Goal: Information Seeking & Learning: Learn about a topic

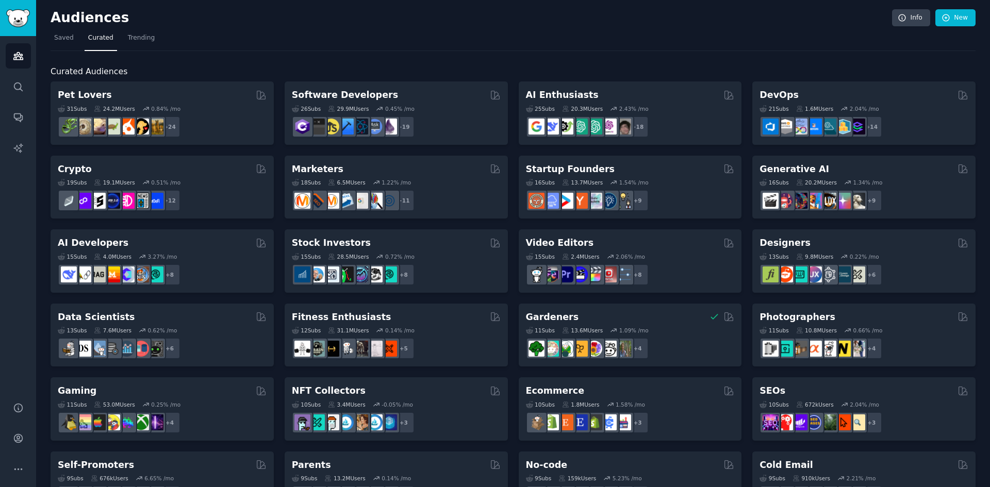
click at [416, 14] on h2 "Audiences" at bounding box center [472, 18] width 842 height 17
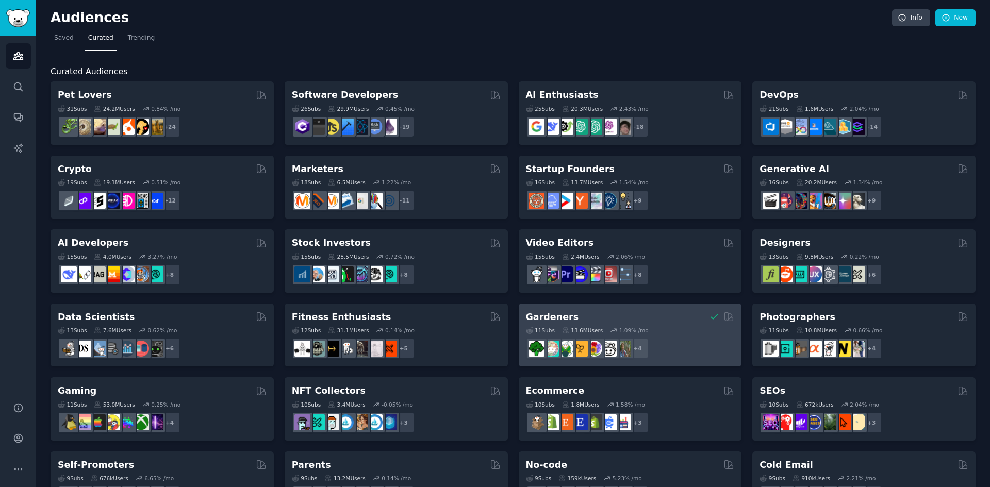
click at [677, 309] on div "Gardeners Curated by GummySearch 11 Sub s 13.6M Users 1.09 % /mo r/SavageGarden…" at bounding box center [630, 335] width 223 height 63
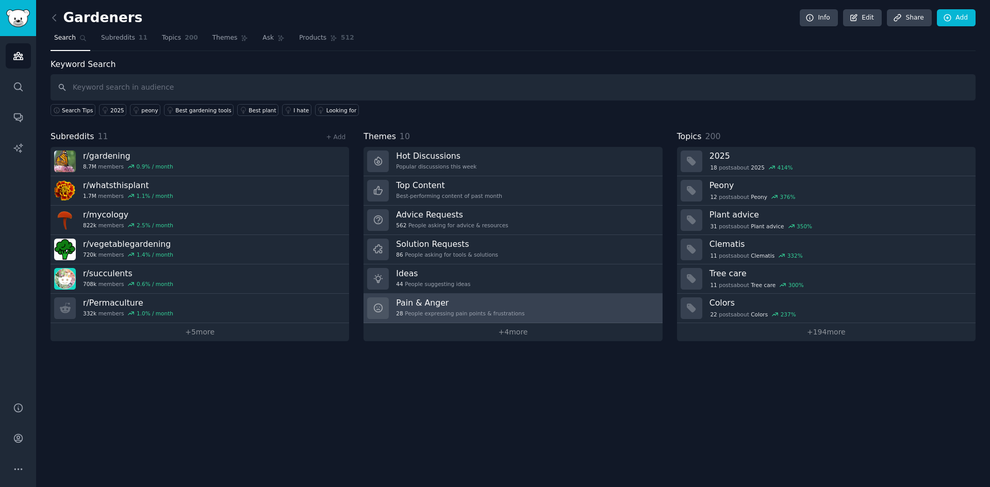
click at [514, 300] on link "Pain & Anger 28 People expressing pain points & frustrations" at bounding box center [513, 308] width 299 height 29
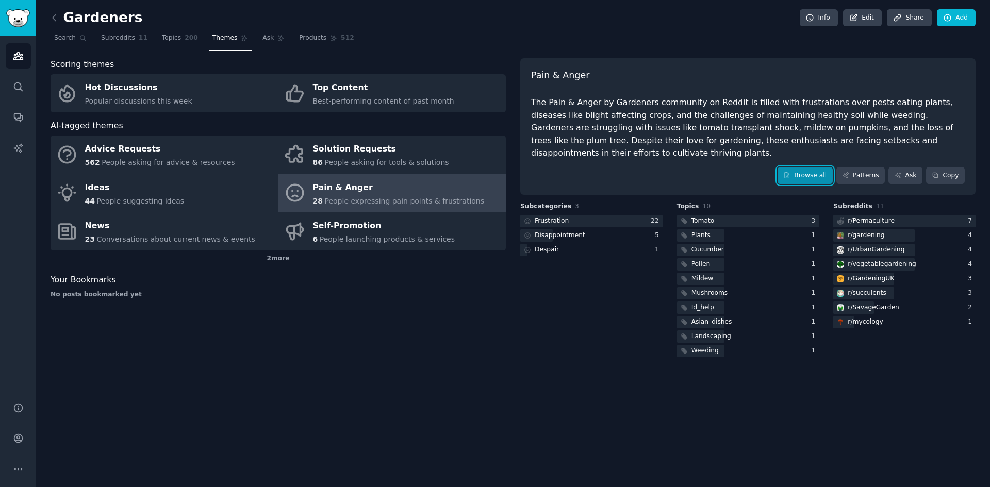
click at [829, 167] on link "Browse all" at bounding box center [805, 176] width 55 height 18
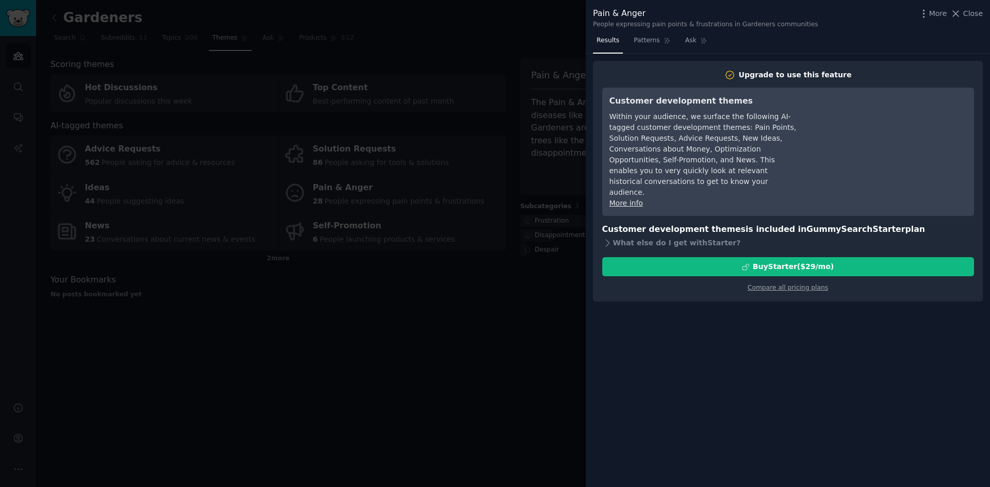
click at [502, 84] on div at bounding box center [495, 243] width 990 height 487
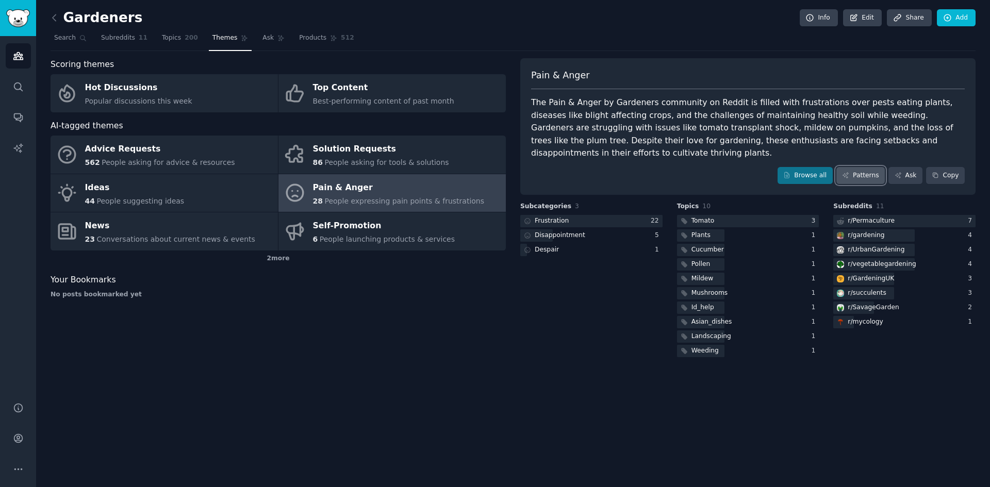
click at [875, 167] on link "Patterns" at bounding box center [861, 176] width 48 height 18
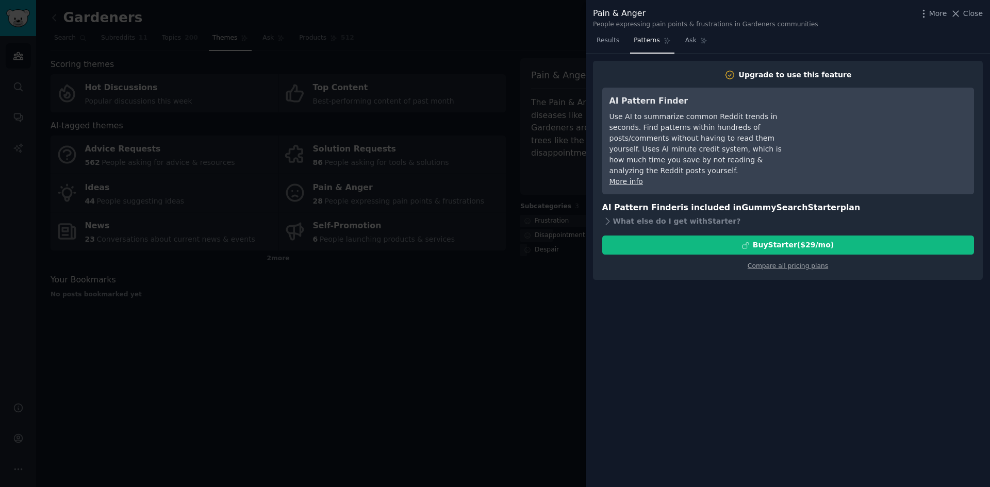
click at [426, 39] on div at bounding box center [495, 243] width 990 height 487
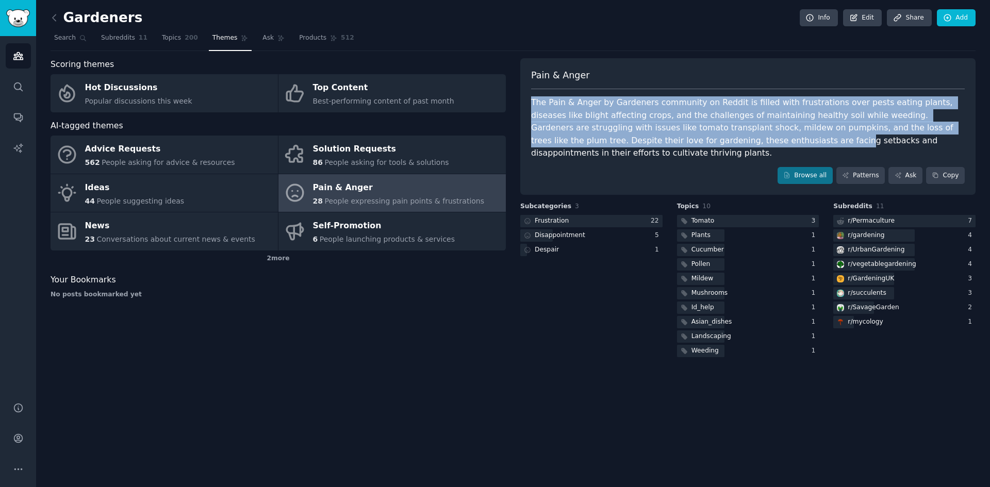
drag, startPoint x: 663, startPoint y: 136, endPoint x: 656, endPoint y: 87, distance: 49.5
click at [647, 85] on div "Pain & Anger The Pain & Anger by Gardeners community on Reddit is filled with f…" at bounding box center [747, 126] width 455 height 137
click at [680, 106] on div "The Pain & Anger by Gardeners community on Reddit is filled with frustrations o…" at bounding box center [748, 127] width 434 height 63
click at [787, 123] on div "The Pain & Anger by Gardeners community on Reddit is filled with frustrations o…" at bounding box center [748, 127] width 434 height 63
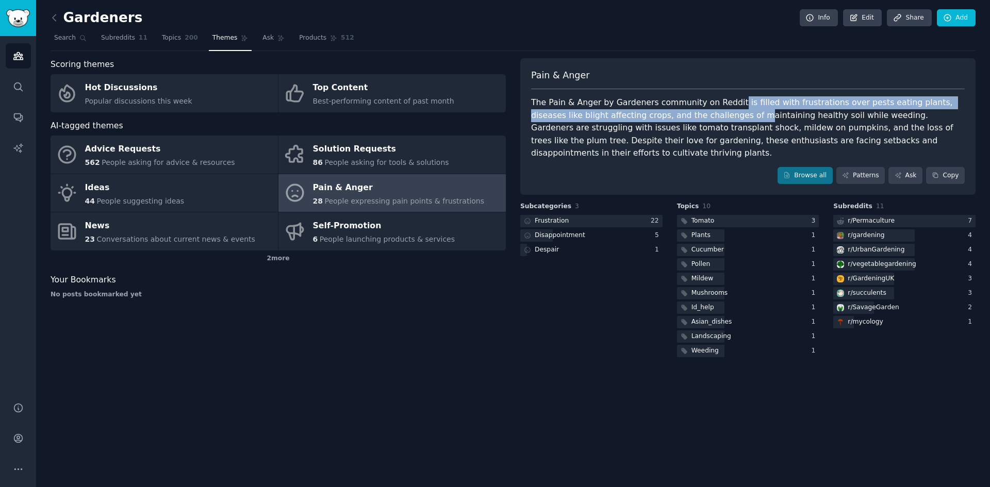
drag, startPoint x: 764, startPoint y: 109, endPoint x: 711, endPoint y: 110, distance: 53.1
click at [700, 109] on div "The Pain & Anger by Gardeners community on Reddit is filled with frustrations o…" at bounding box center [748, 127] width 434 height 63
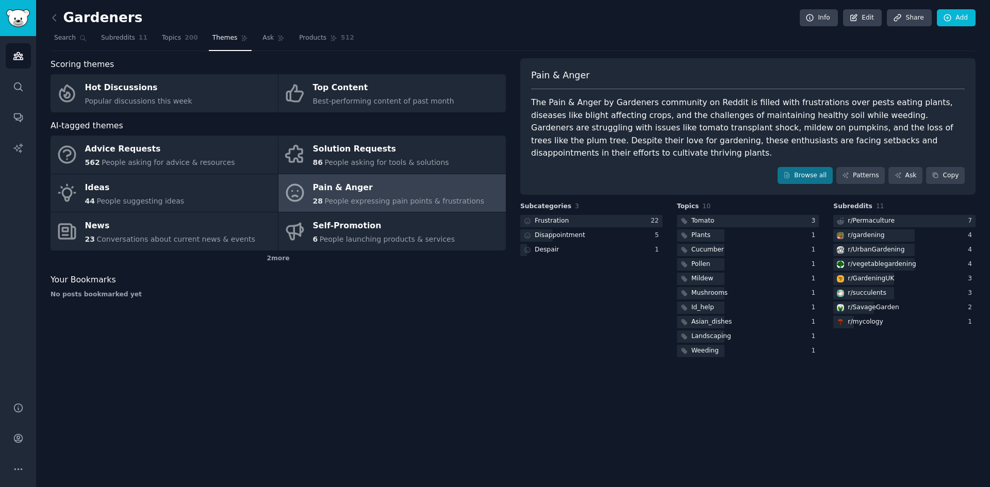
click at [748, 118] on div "The Pain & Anger by Gardeners community on Reddit is filled with frustrations o…" at bounding box center [748, 127] width 434 height 63
drag, startPoint x: 801, startPoint y: 120, endPoint x: 707, endPoint y: 104, distance: 95.3
click at [718, 107] on div "The Pain & Anger by Gardeners community on Reddit is filled with frustrations o…" at bounding box center [748, 127] width 434 height 63
drag, startPoint x: 713, startPoint y: 104, endPoint x: 803, endPoint y: 112, distance: 90.2
click at [786, 108] on div "The Pain & Anger by Gardeners community on Reddit is filled with frustrations o…" at bounding box center [748, 127] width 434 height 63
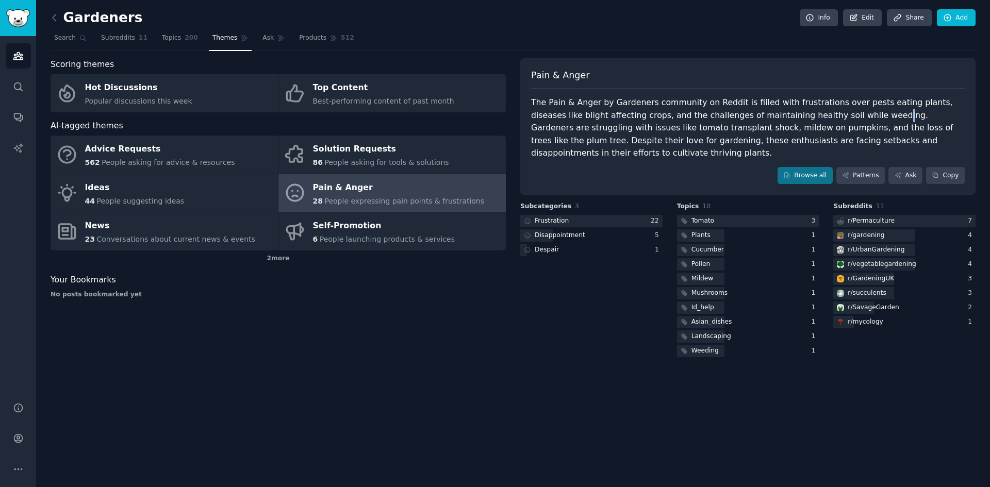
click at [821, 118] on div "The Pain & Anger by Gardeners community on Reddit is filled with frustrations o…" at bounding box center [748, 127] width 434 height 63
click at [719, 116] on div "The Pain & Anger by Gardeners community on Reddit is filled with frustrations o…" at bounding box center [748, 127] width 434 height 63
drag, startPoint x: 621, startPoint y: 119, endPoint x: 758, endPoint y: 119, distance: 137.2
click at [758, 119] on div "The Pain & Anger by Gardeners community on Reddit is filled with frustrations o…" at bounding box center [748, 127] width 434 height 63
click at [44, 14] on div "Gardeners Info Edit Share Add Search Subreddits 11 Topics 200 Themes Ask Produc…" at bounding box center [513, 243] width 954 height 487
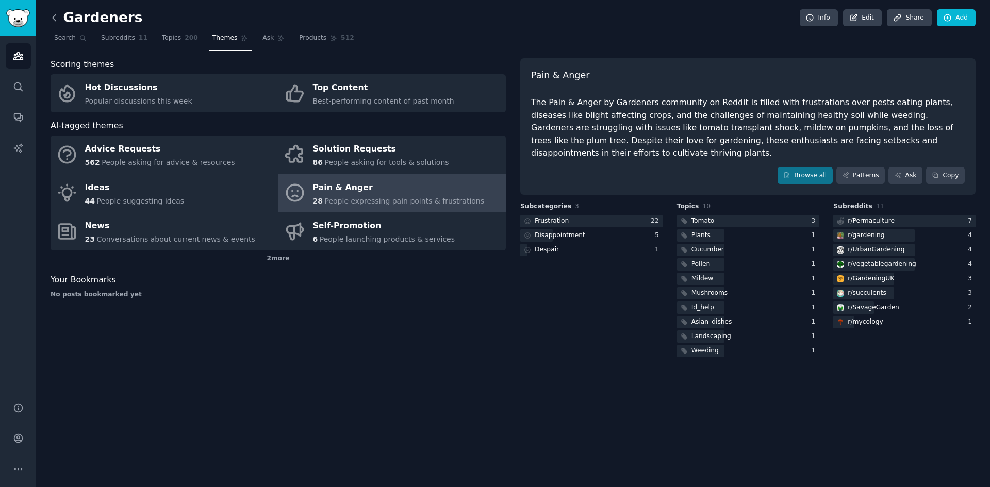
click at [51, 13] on icon at bounding box center [54, 17] width 11 height 11
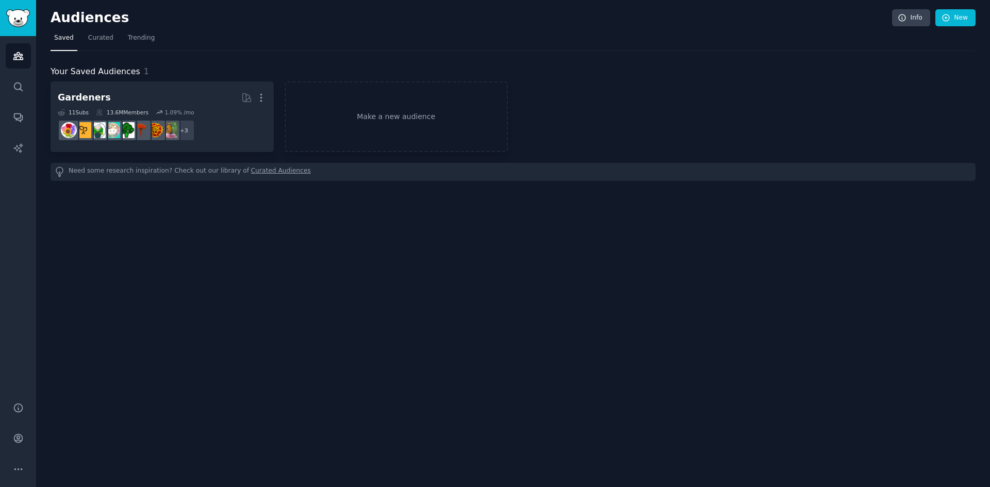
drag, startPoint x: 259, startPoint y: 96, endPoint x: 279, endPoint y: 144, distance: 52.0
click at [259, 96] on icon "button" at bounding box center [261, 97] width 11 height 11
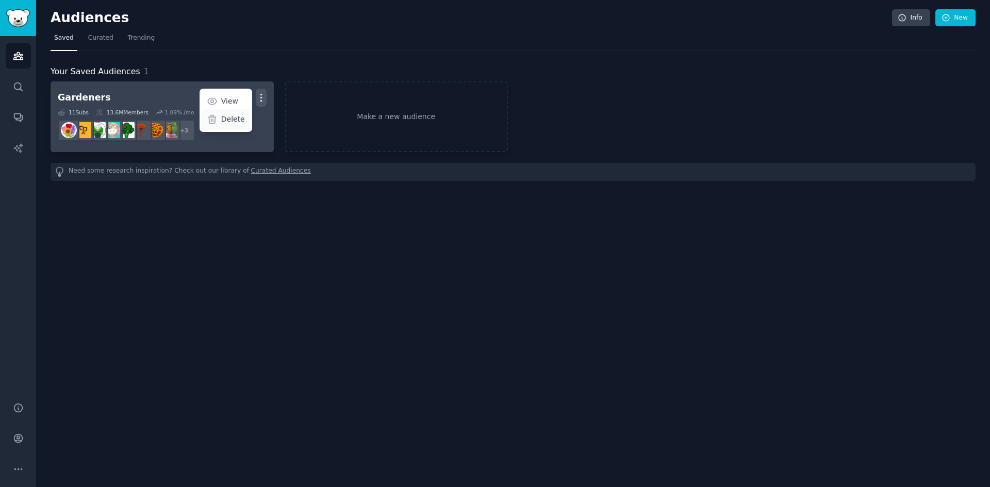
click at [222, 119] on div "Delete" at bounding box center [225, 120] width 49 height 22
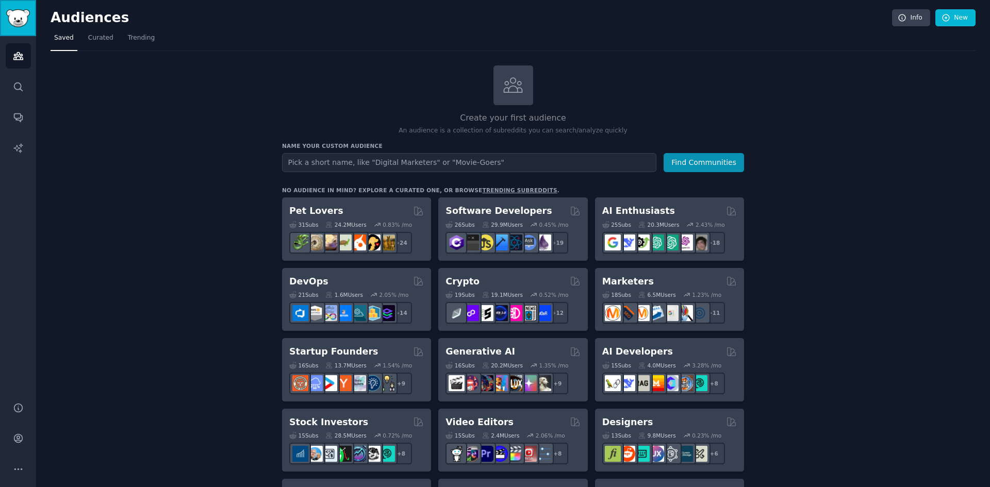
click at [15, 17] on img "Sidebar" at bounding box center [18, 18] width 24 height 18
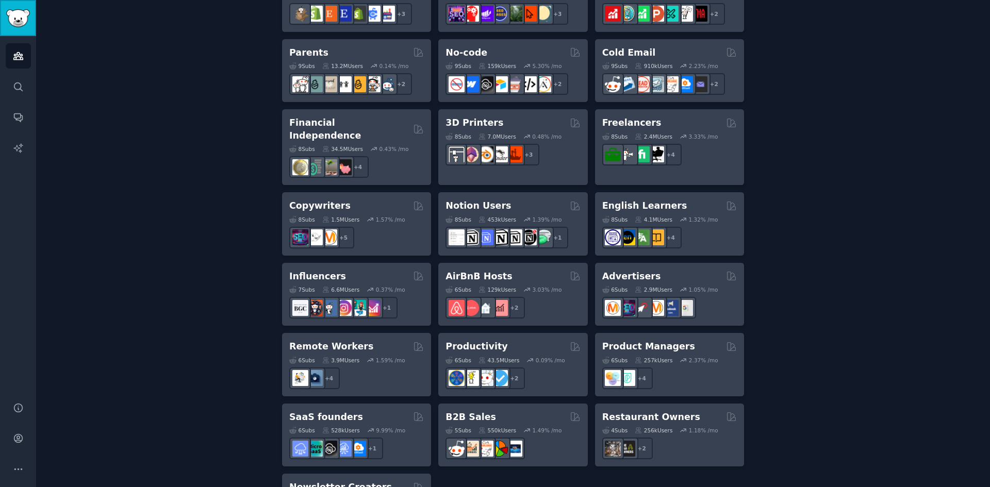
scroll to position [703, 0]
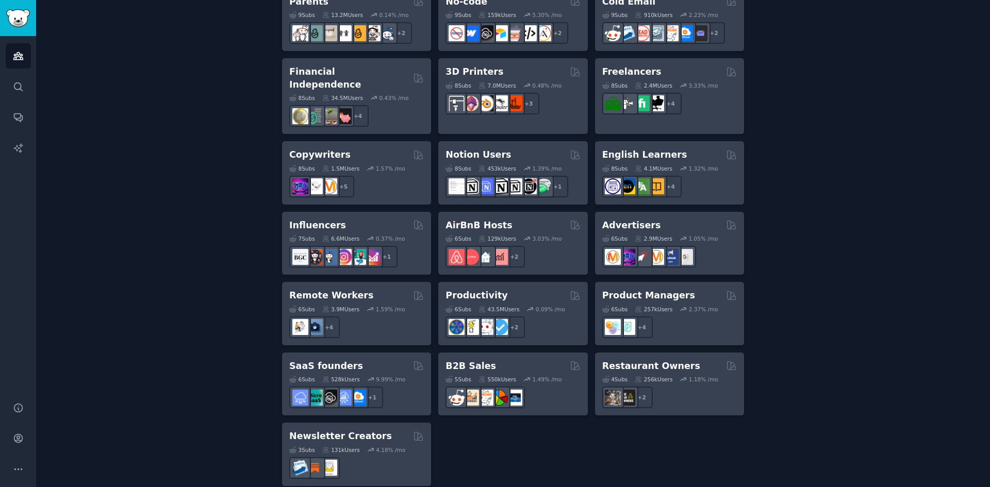
drag, startPoint x: 453, startPoint y: 444, endPoint x: 541, endPoint y: 435, distance: 88.6
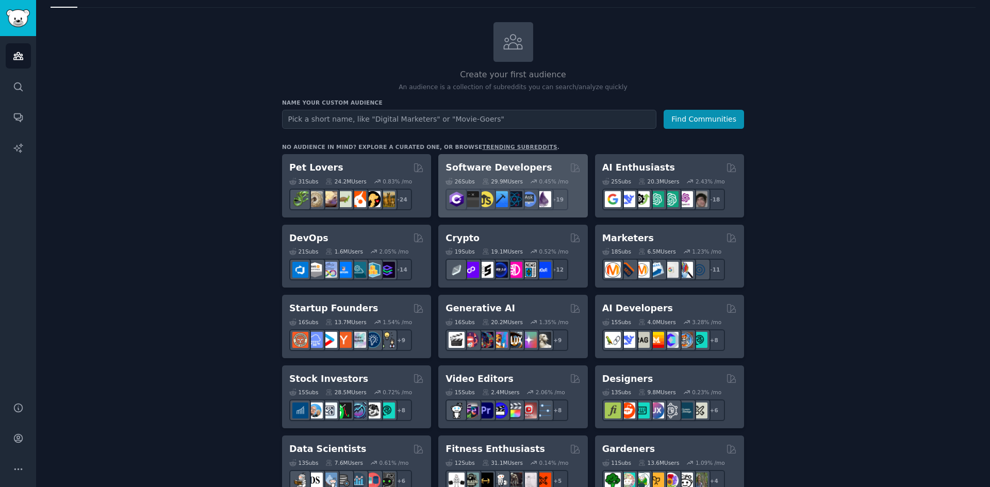
scroll to position [0, 0]
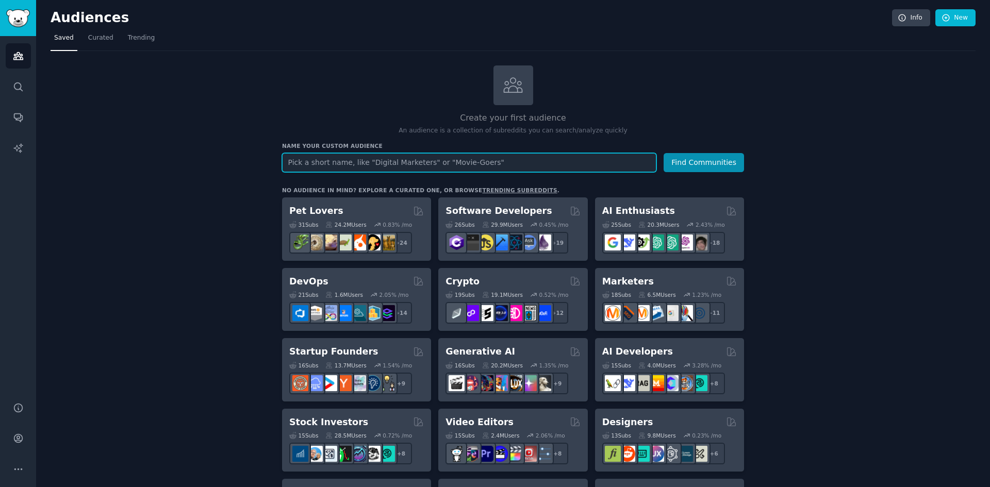
click at [425, 158] on input "text" at bounding box center [469, 162] width 374 height 19
type input "i"
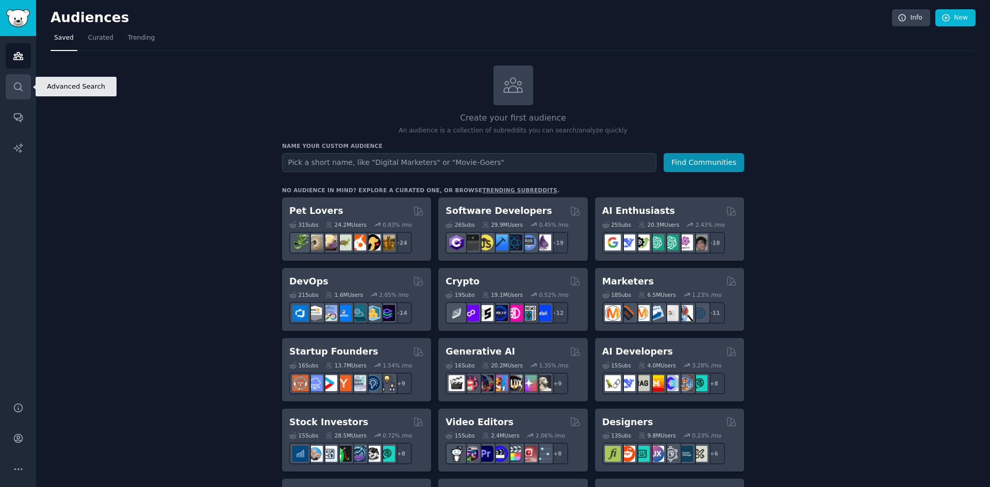
click at [17, 89] on icon "Sidebar" at bounding box center [18, 87] width 11 height 11
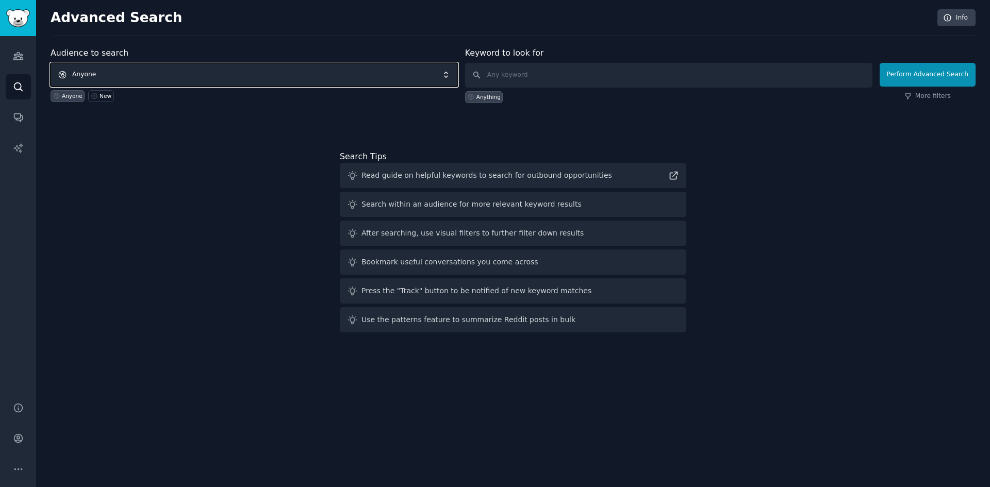
click at [174, 75] on span "Anyone" at bounding box center [255, 75] width 408 height 24
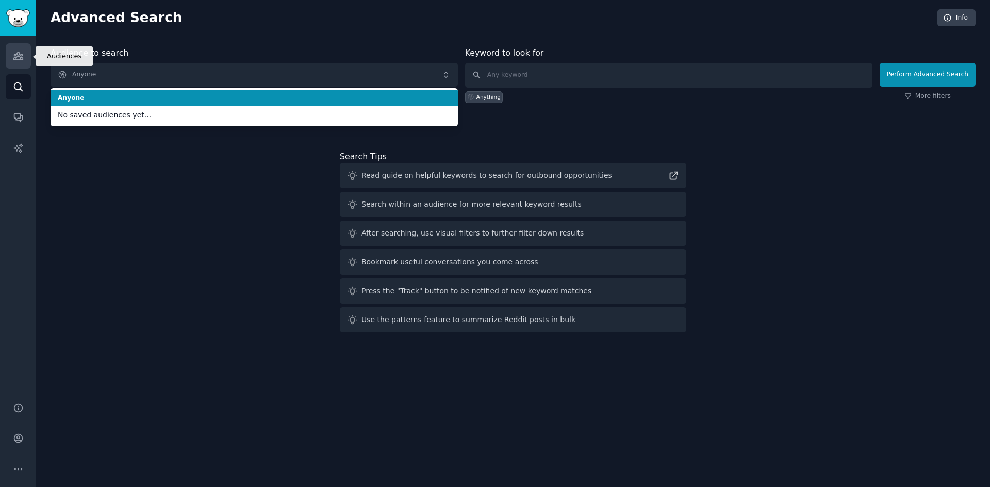
click at [11, 48] on link "Audiences" at bounding box center [18, 55] width 25 height 25
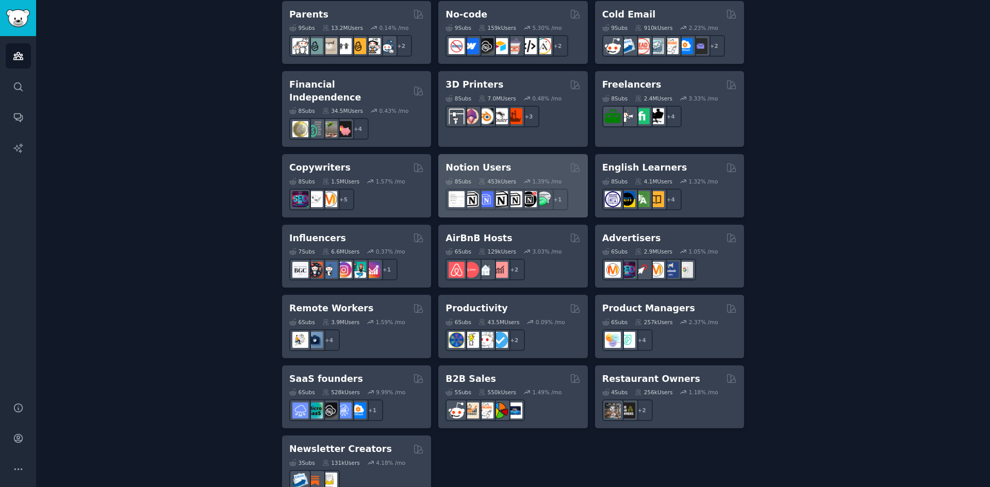
scroll to position [703, 0]
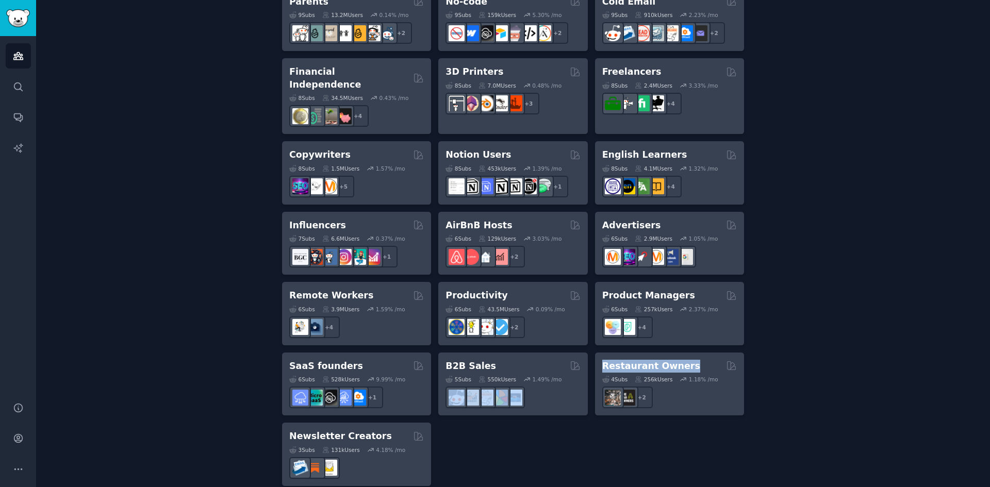
drag, startPoint x: 518, startPoint y: 444, endPoint x: 744, endPoint y: 361, distance: 240.2
drag, startPoint x: 805, startPoint y: 376, endPoint x: 768, endPoint y: 377, distance: 37.2
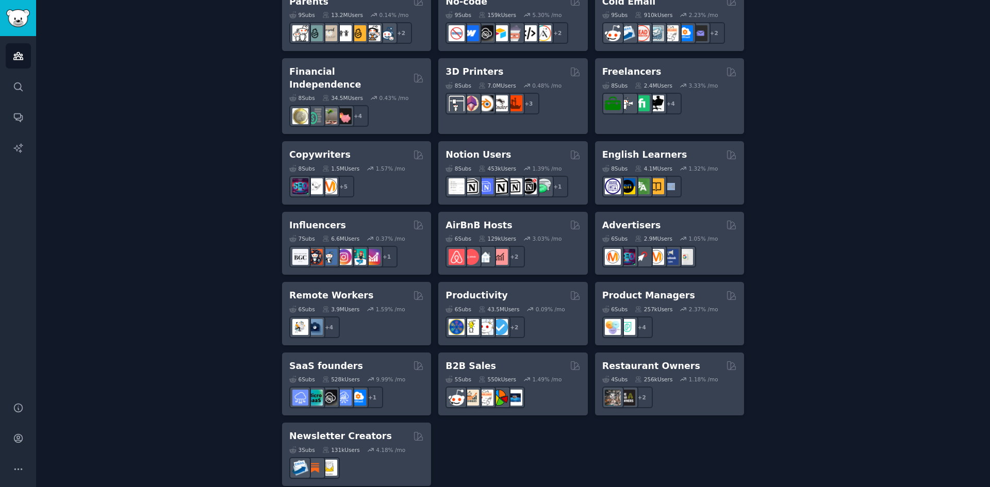
drag, startPoint x: 774, startPoint y: 359, endPoint x: 799, endPoint y: 187, distance: 174.1
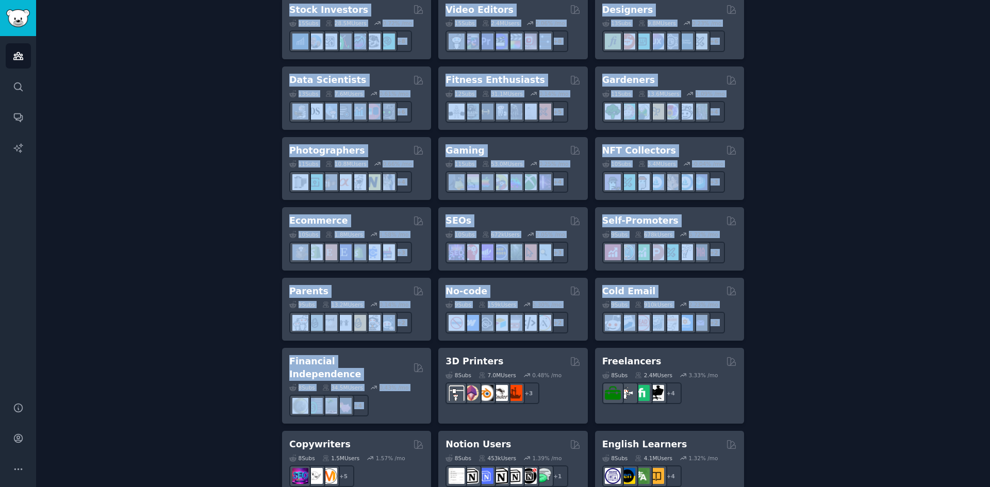
scroll to position [619, 0]
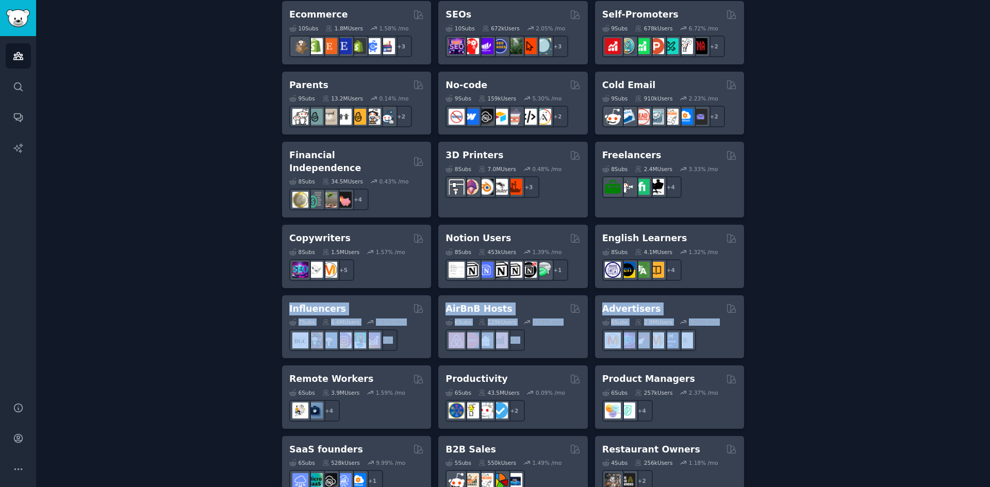
drag, startPoint x: 259, startPoint y: 373, endPoint x: 224, endPoint y: 309, distance: 72.7
click at [224, 309] on div "Create your first audience An audience is a collection of subreddits you can se…" at bounding box center [513, 8] width 925 height 1123
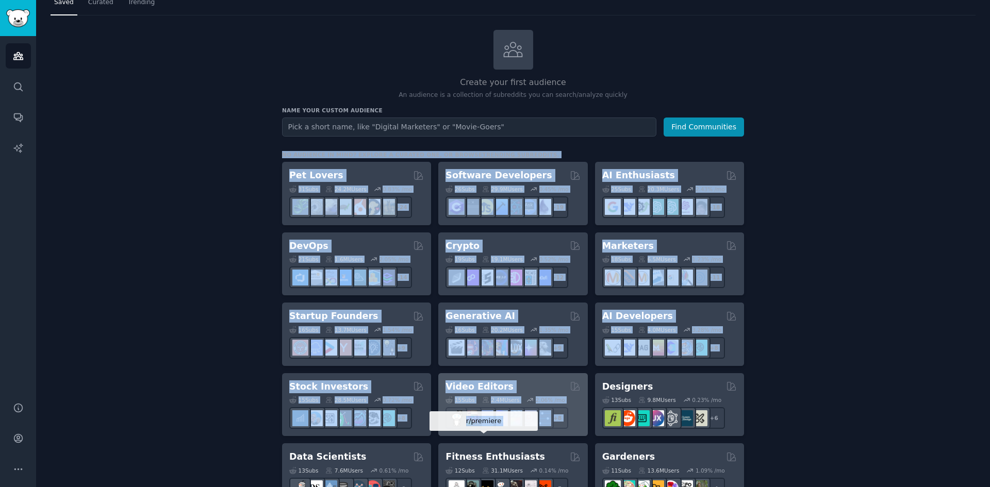
scroll to position [0, 0]
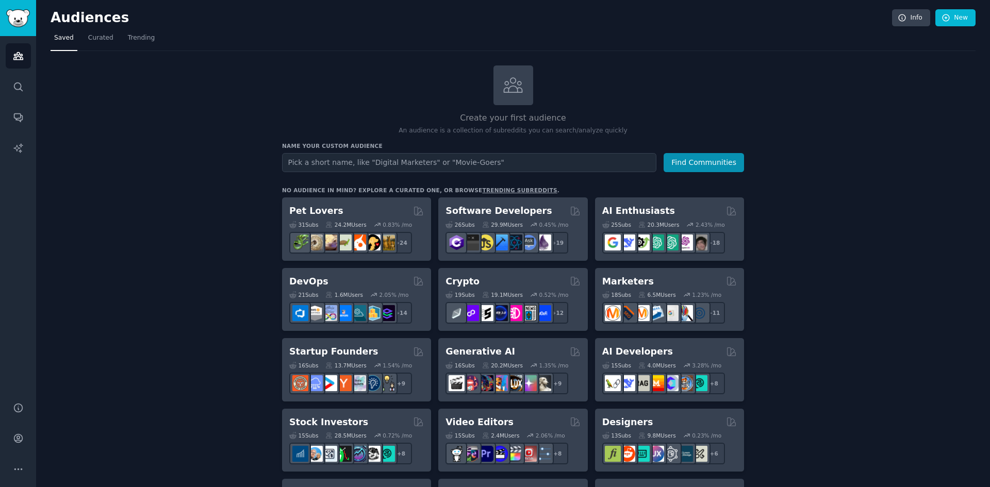
drag, startPoint x: 225, startPoint y: 191, endPoint x: 258, endPoint y: 186, distance: 33.9
drag, startPoint x: 278, startPoint y: 141, endPoint x: 257, endPoint y: 150, distance: 23.1
drag, startPoint x: 280, startPoint y: 197, endPoint x: 312, endPoint y: 183, distance: 34.7
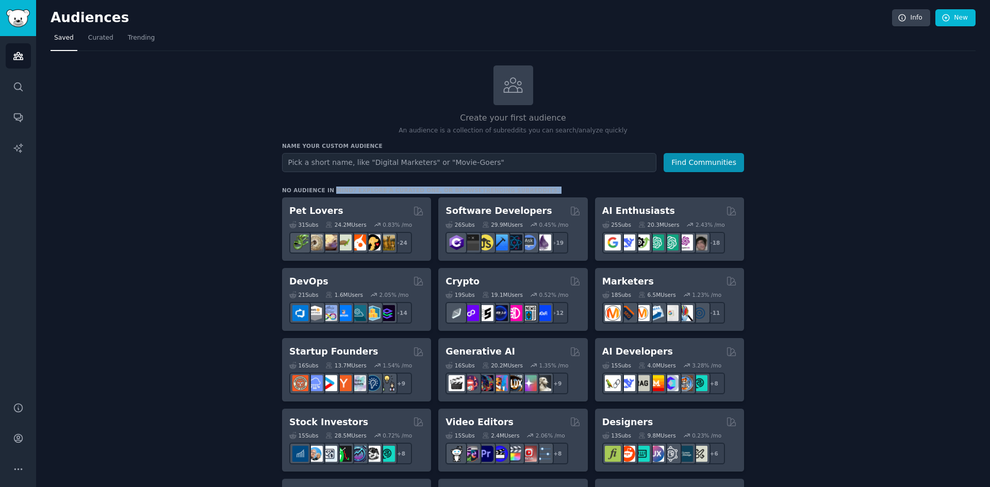
drag, startPoint x: 275, startPoint y: 189, endPoint x: 291, endPoint y: 188, distance: 16.0
click at [285, 187] on div "No audience in mind? Explore a curated one, or browse trending subreddits ." at bounding box center [421, 190] width 278 height 7
drag, startPoint x: 285, startPoint y: 187, endPoint x: 224, endPoint y: 189, distance: 61.4
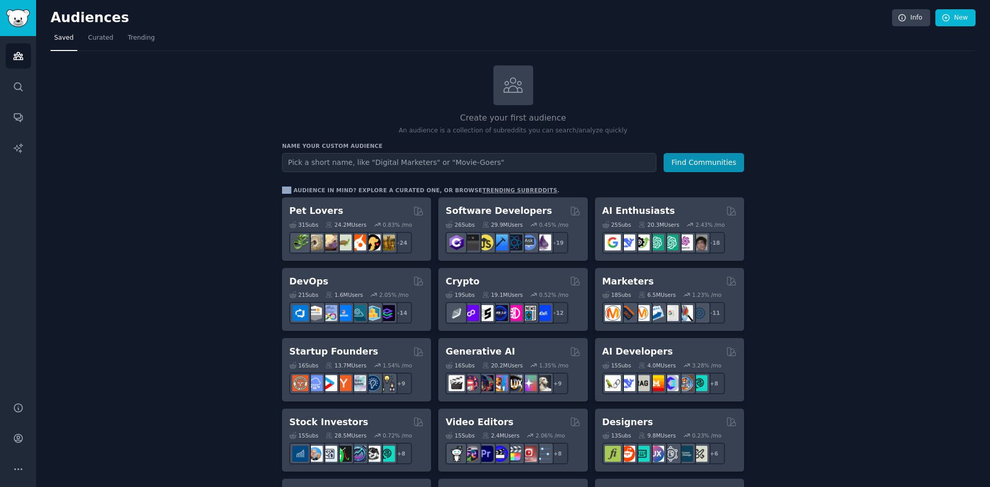
drag, startPoint x: 279, startPoint y: 189, endPoint x: 364, endPoint y: 185, distance: 84.7
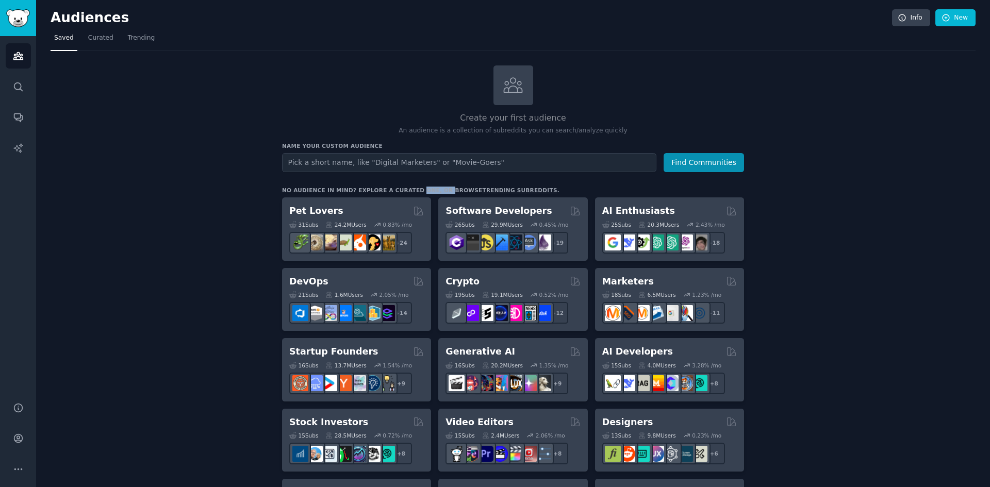
drag, startPoint x: 426, startPoint y: 189, endPoint x: 401, endPoint y: 193, distance: 25.1
click at [403, 193] on div "No audience in mind? Explore a curated one, or browse trending subreddits ." at bounding box center [421, 190] width 278 height 7
click at [376, 190] on div "No audience in mind? Explore a curated one, or browse trending subreddits ." at bounding box center [421, 190] width 278 height 7
click at [382, 188] on div "No audience in mind? Explore a curated one, or browse trending subreddits ." at bounding box center [421, 190] width 278 height 7
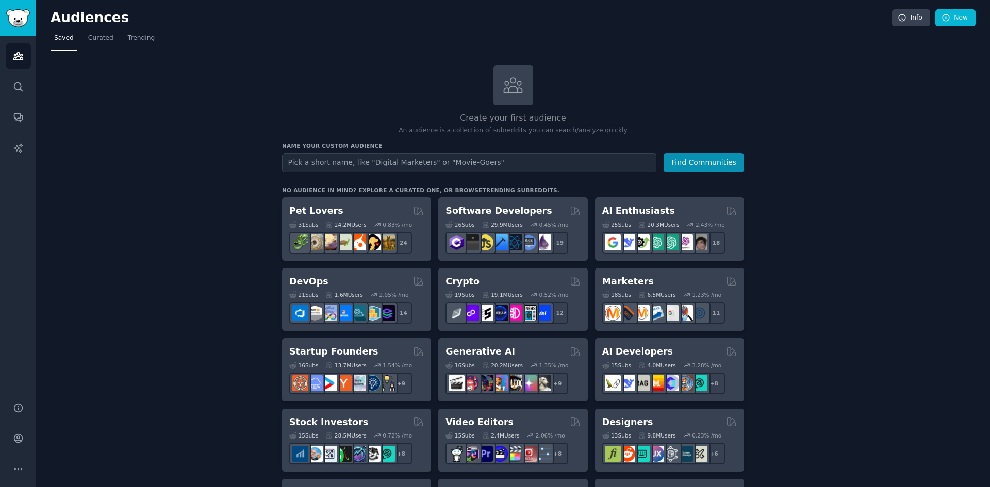
click at [350, 190] on div "No audience in mind? Explore a curated one, or browse trending subreddits ." at bounding box center [421, 190] width 278 height 7
click at [359, 188] on div "No audience in mind? Explore a curated one, or browse trending subreddits ." at bounding box center [421, 190] width 278 height 7
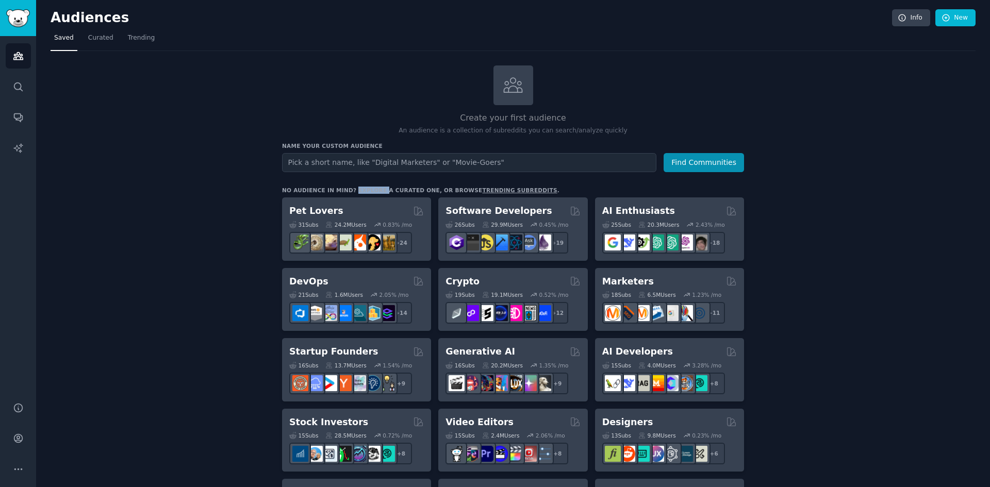
click at [359, 188] on div "No audience in mind? Explore a curated one, or browse trending subreddits ." at bounding box center [421, 190] width 278 height 7
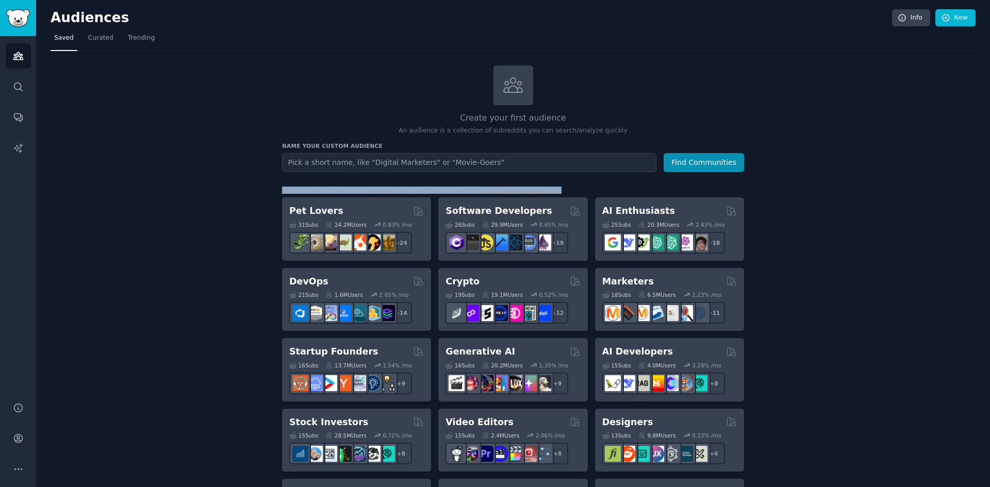
click at [359, 188] on div "No audience in mind? Explore a curated one, or browse trending subreddits ." at bounding box center [421, 190] width 278 height 7
drag, startPoint x: 359, startPoint y: 188, endPoint x: 367, endPoint y: 186, distance: 8.4
click at [360, 188] on div "No audience in mind? Explore a curated one, or browse trending subreddits ." at bounding box center [421, 190] width 278 height 7
click at [390, 189] on div "No audience in mind? Explore a curated one, or browse trending subreddits ." at bounding box center [421, 190] width 278 height 7
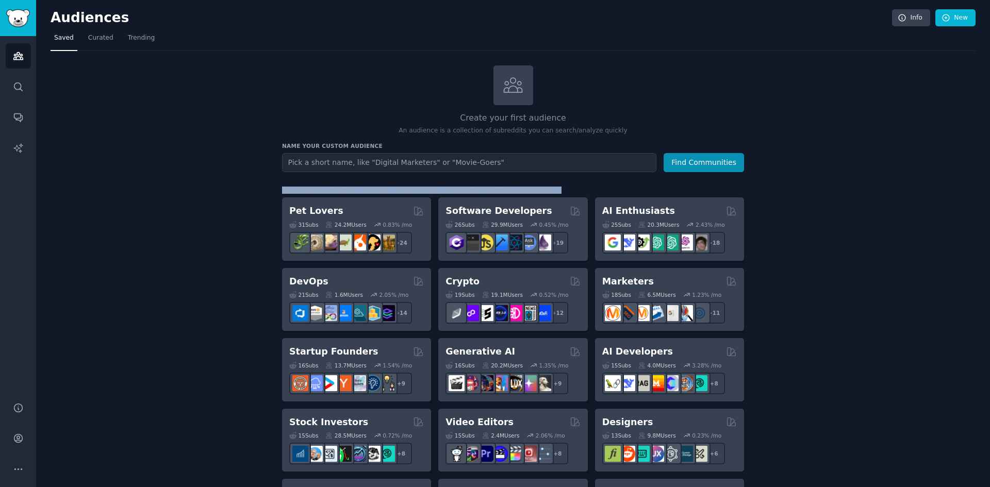
click at [390, 189] on div "No audience in mind? Explore a curated one, or browse trending subreddits ." at bounding box center [421, 190] width 278 height 7
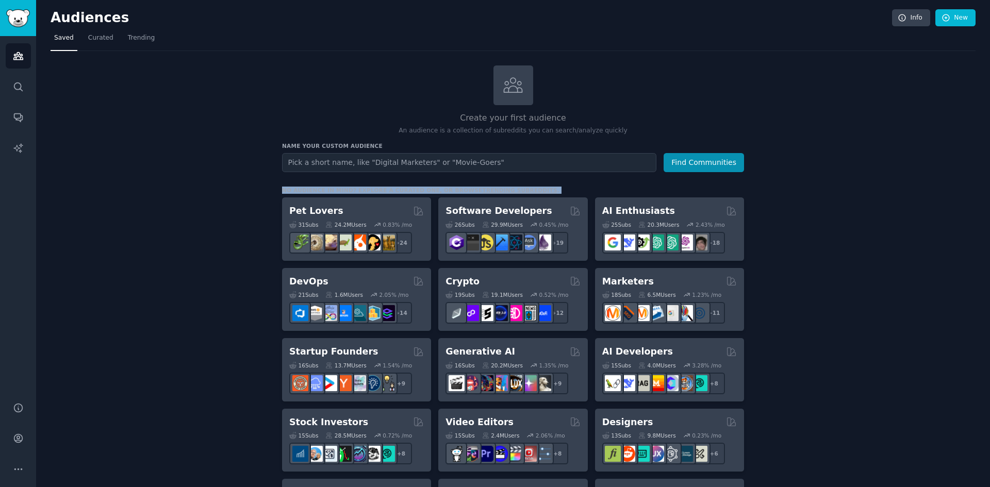
drag, startPoint x: 390, startPoint y: 189, endPoint x: 346, endPoint y: 192, distance: 44.5
click at [389, 190] on div "No audience in mind? Explore a curated one, or browse trending subreddits ." at bounding box center [421, 190] width 278 height 7
drag, startPoint x: 341, startPoint y: 191, endPoint x: 347, endPoint y: 191, distance: 6.2
click at [341, 191] on div "No audience in mind? Explore a curated one, or browse trending subreddits ." at bounding box center [421, 190] width 278 height 7
click at [347, 191] on div "No audience in mind? Explore a curated one, or browse trending subreddits ." at bounding box center [421, 190] width 278 height 7
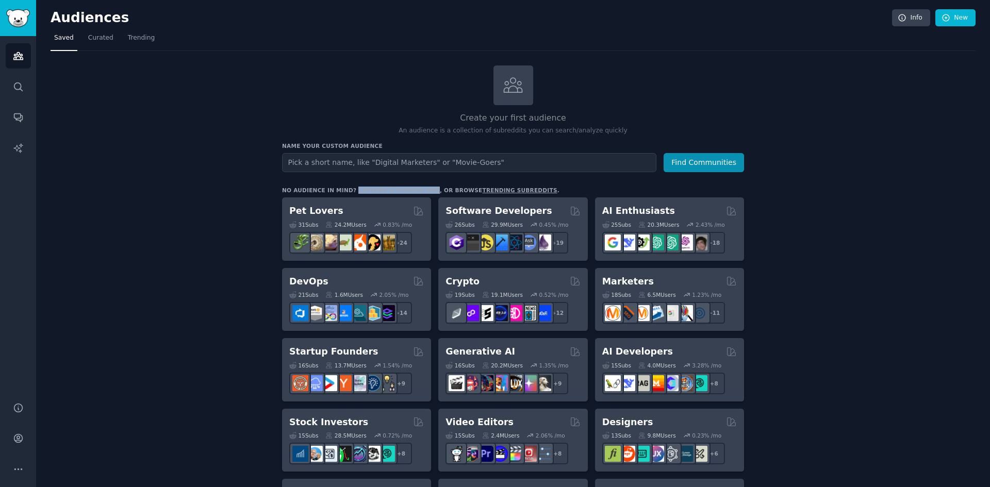
drag, startPoint x: 347, startPoint y: 190, endPoint x: 403, endPoint y: 190, distance: 56.7
click at [404, 190] on div "No audience in mind? Explore a curated one, or browse trending subreddits ." at bounding box center [421, 190] width 278 height 7
click at [294, 187] on div "No audience in mind? Explore a curated one, or browse trending subreddits ." at bounding box center [421, 190] width 278 height 7
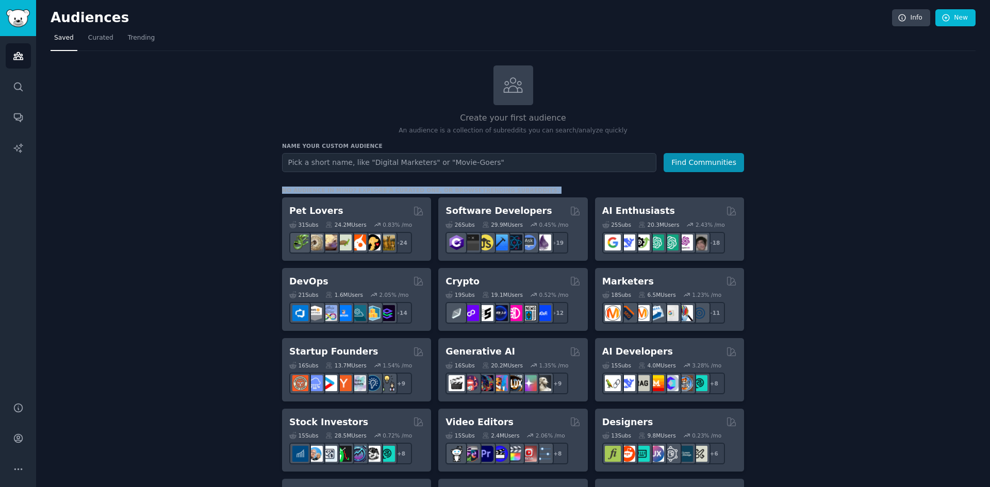
click at [294, 187] on div "No audience in mind? Explore a curated one, or browse trending subreddits ." at bounding box center [421, 190] width 278 height 7
click at [302, 190] on div "No audience in mind? Explore a curated one, or browse trending subreddits ." at bounding box center [421, 190] width 278 height 7
drag, startPoint x: 284, startPoint y: 190, endPoint x: 344, endPoint y: 188, distance: 59.9
click at [344, 188] on div "No audience in mind? Explore a curated one, or browse trending subreddits ." at bounding box center [421, 190] width 278 height 7
click at [340, 189] on div "No audience in mind? Explore a curated one, or browse trending subreddits ." at bounding box center [421, 190] width 278 height 7
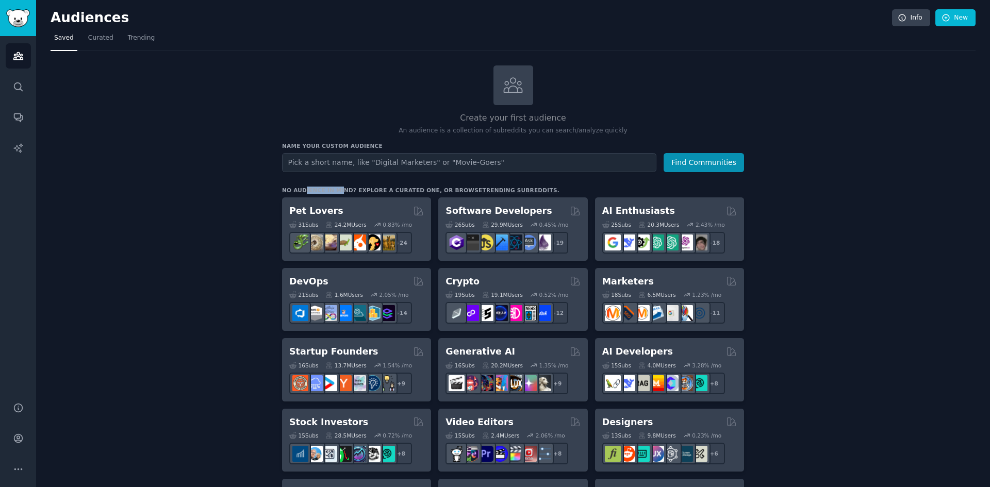
drag, startPoint x: 301, startPoint y: 189, endPoint x: 335, endPoint y: 188, distance: 34.0
click at [335, 188] on div "No audience in mind? Explore a curated one, or browse trending subreddits ." at bounding box center [421, 190] width 278 height 7
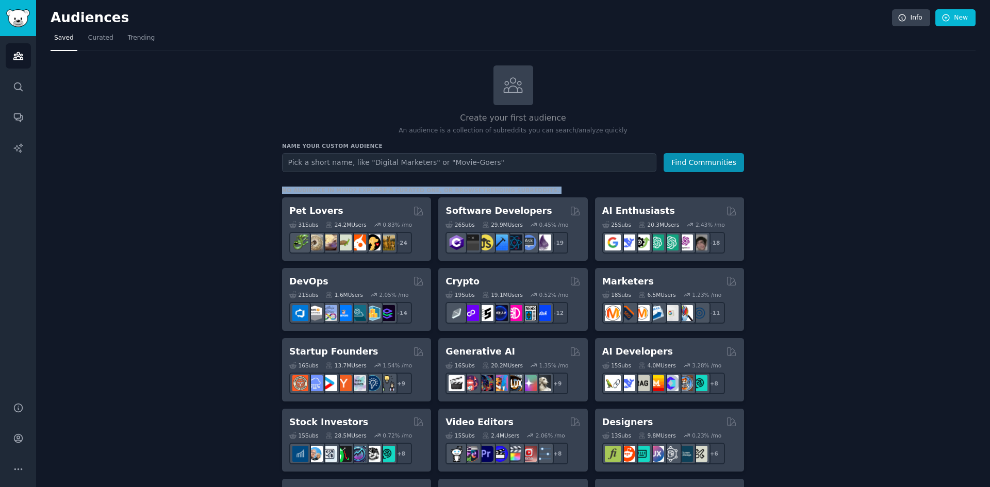
click at [335, 188] on div "No audience in mind? Explore a curated one, or browse trending subreddits ." at bounding box center [421, 190] width 278 height 7
click at [367, 192] on div "No audience in mind? Explore a curated one, or browse trending subreddits ." at bounding box center [421, 190] width 278 height 7
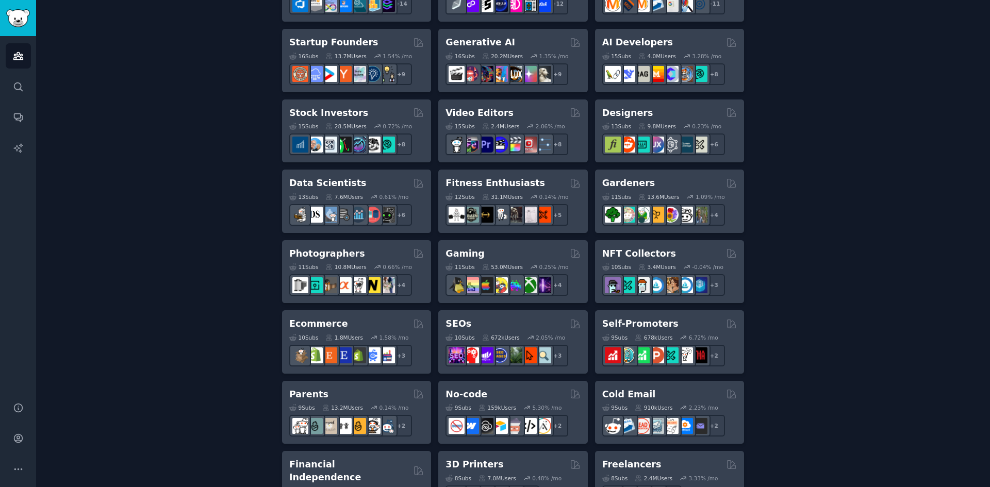
scroll to position [52, 0]
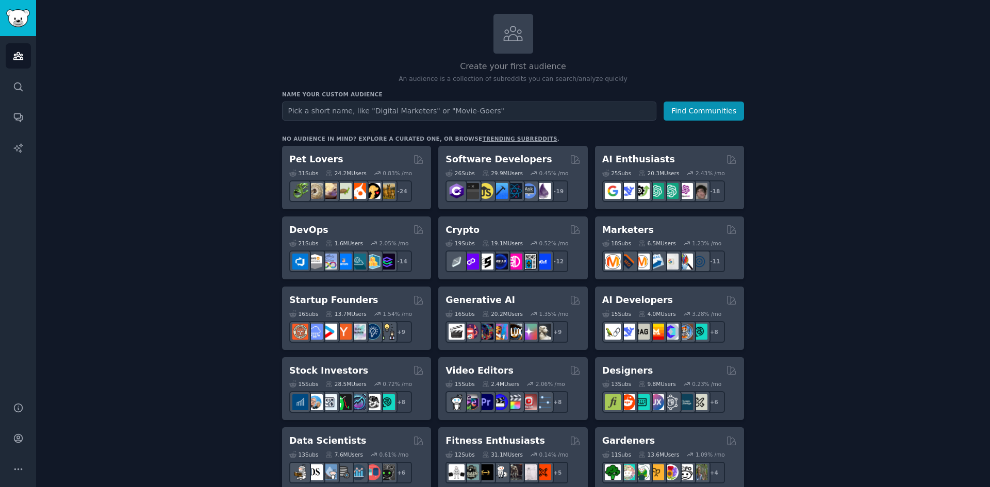
drag, startPoint x: 282, startPoint y: 137, endPoint x: 236, endPoint y: 146, distance: 47.3
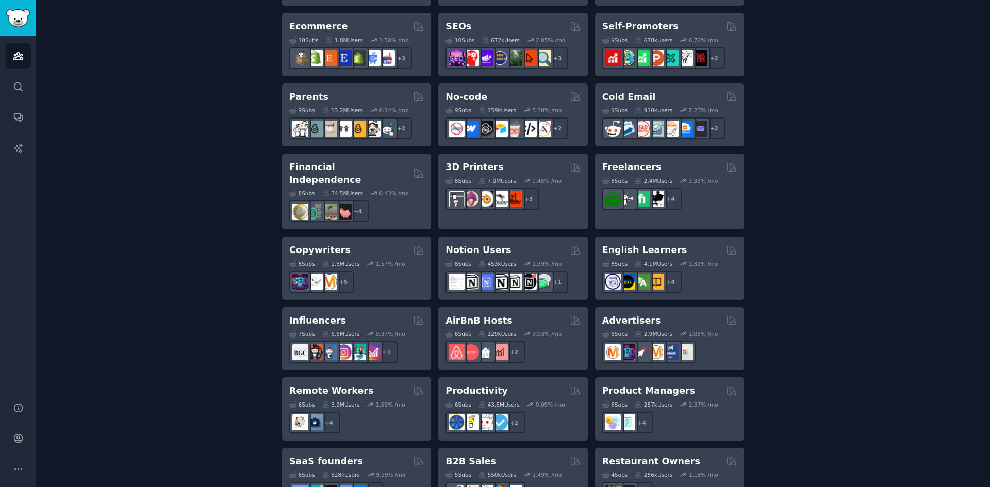
scroll to position [703, 0]
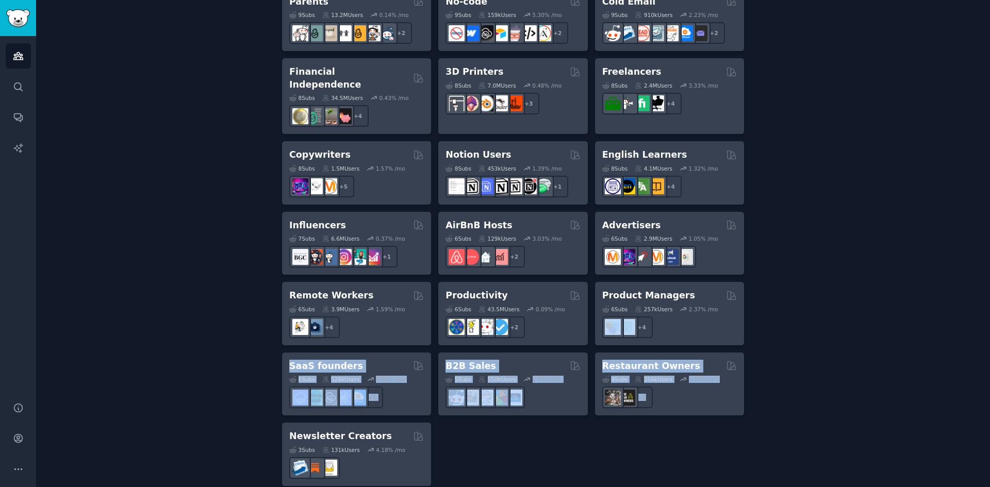
drag, startPoint x: 779, startPoint y: 292, endPoint x: 715, endPoint y: 475, distance: 193.7
